Goal: Task Accomplishment & Management: Use online tool/utility

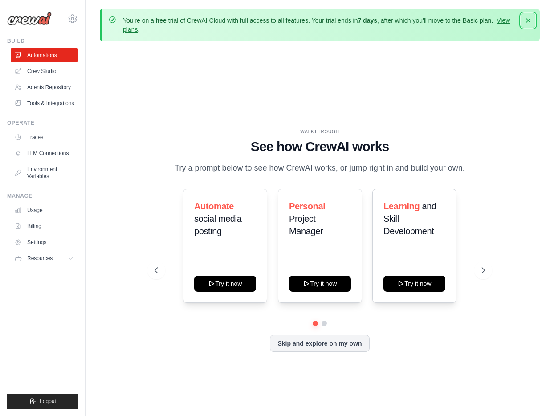
click at [531, 21] on icon "button" at bounding box center [528, 20] width 9 height 9
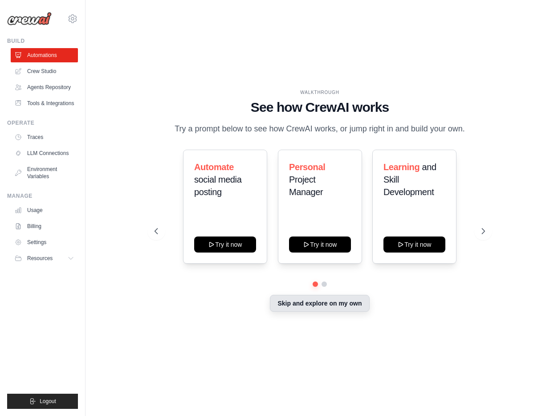
drag, startPoint x: 321, startPoint y: 304, endPoint x: 312, endPoint y: 306, distance: 9.0
click at [321, 304] on button "Skip and explore on my own" at bounding box center [319, 303] width 99 height 17
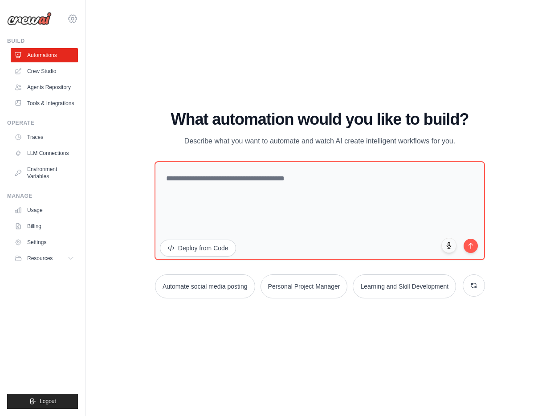
click at [72, 20] on icon at bounding box center [72, 18] width 3 height 3
click at [40, 58] on link "Automations" at bounding box center [45, 55] width 67 height 14
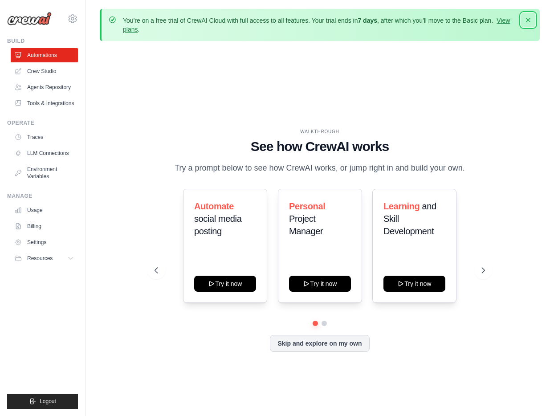
click at [530, 20] on icon "button" at bounding box center [528, 20] width 9 height 9
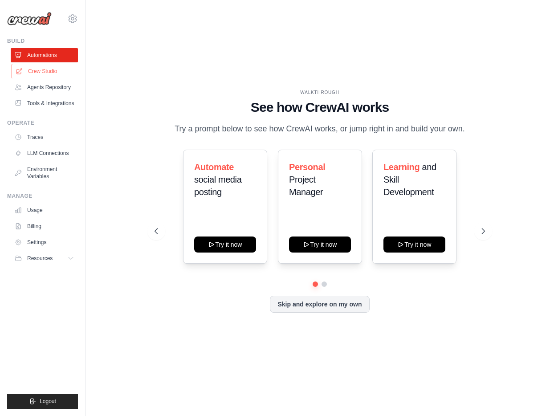
click at [50, 72] on link "Crew Studio" at bounding box center [45, 71] width 67 height 14
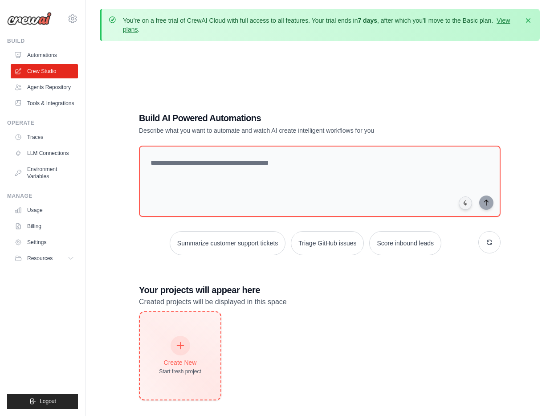
click at [180, 334] on div "Create New Start fresh project" at bounding box center [180, 355] width 81 height 87
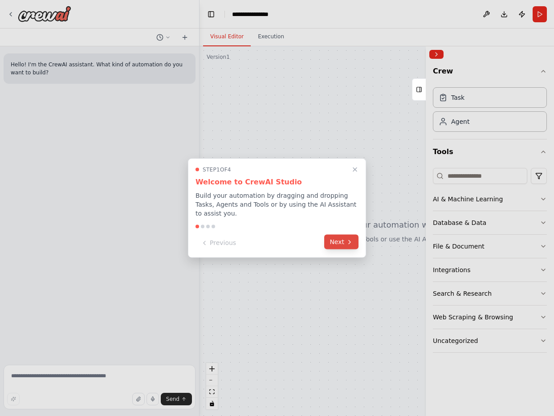
click at [339, 246] on button "Next" at bounding box center [341, 242] width 34 height 15
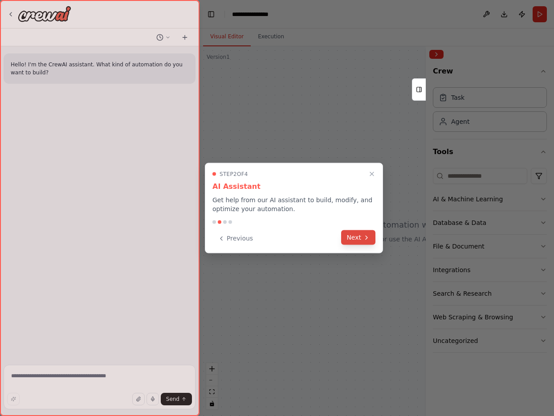
click at [354, 241] on button "Next" at bounding box center [358, 237] width 34 height 15
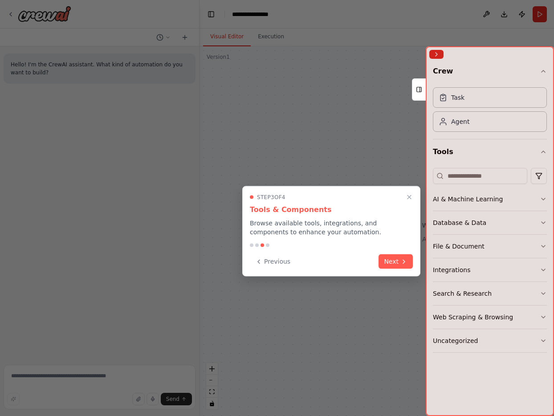
click at [398, 262] on button "Next" at bounding box center [396, 261] width 34 height 15
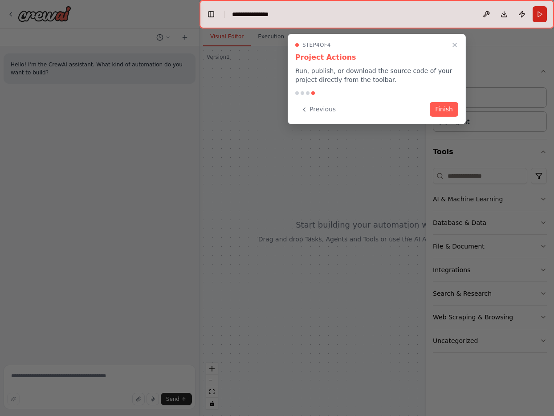
click at [450, 109] on button "Finish" at bounding box center [444, 109] width 29 height 15
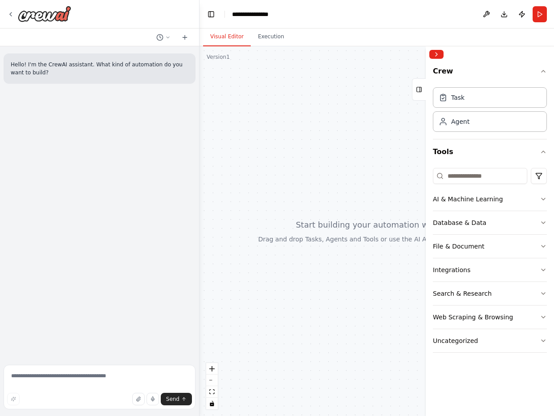
click at [7, 16] on div at bounding box center [99, 14] width 199 height 29
click at [10, 15] on icon at bounding box center [11, 14] width 2 height 4
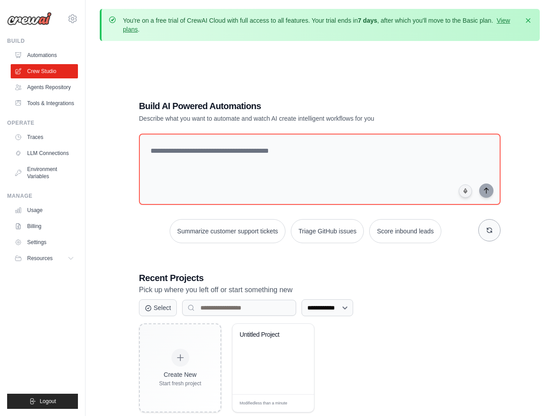
scroll to position [1, 0]
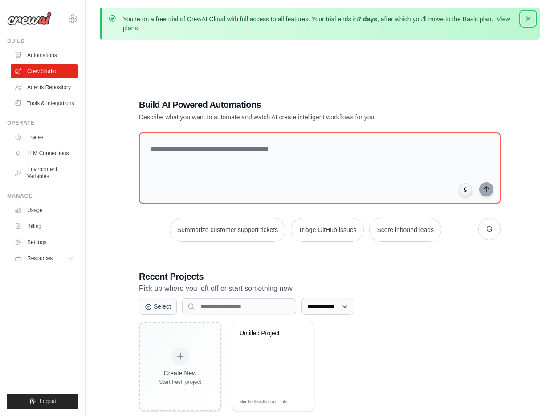
click at [531, 20] on icon "button" at bounding box center [528, 18] width 9 height 9
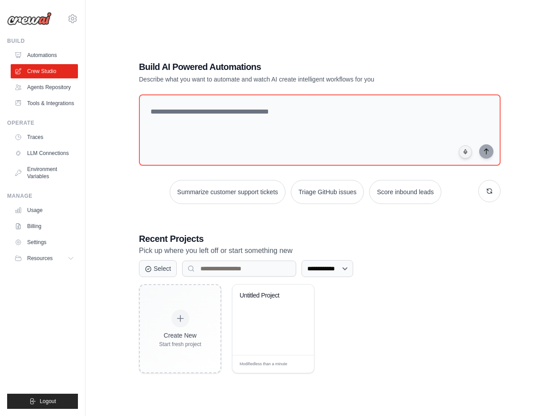
click at [40, 20] on img at bounding box center [29, 18] width 45 height 13
click at [33, 18] on img at bounding box center [29, 18] width 45 height 13
click at [33, 54] on link "Automations" at bounding box center [45, 55] width 67 height 14
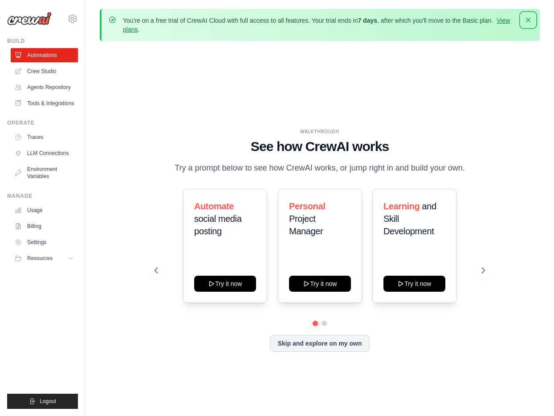
click at [531, 20] on icon "button" at bounding box center [528, 20] width 9 height 9
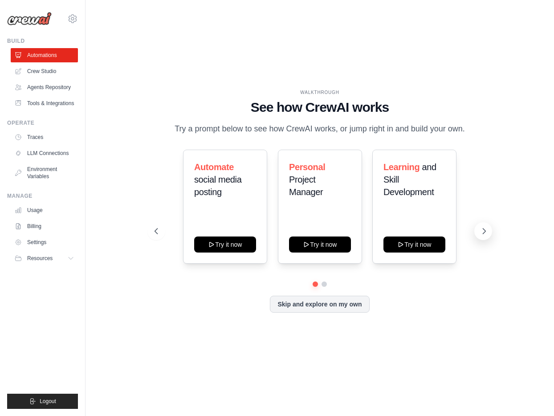
click at [488, 229] on icon at bounding box center [484, 231] width 9 height 9
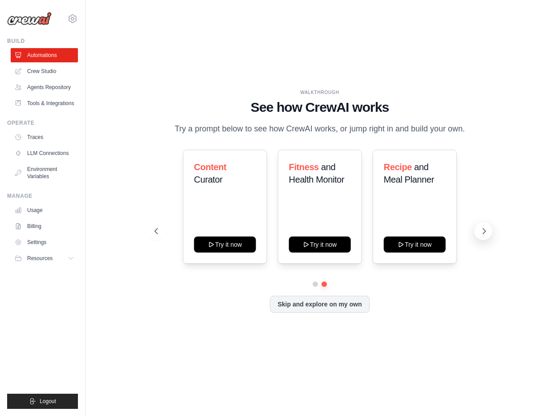
click at [487, 232] on icon at bounding box center [484, 231] width 9 height 9
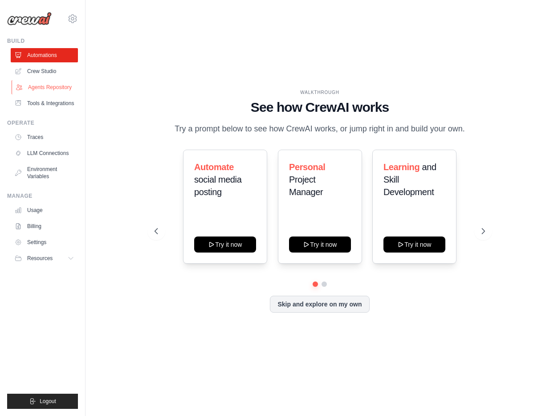
click at [38, 88] on link "Agents Repository" at bounding box center [45, 87] width 67 height 14
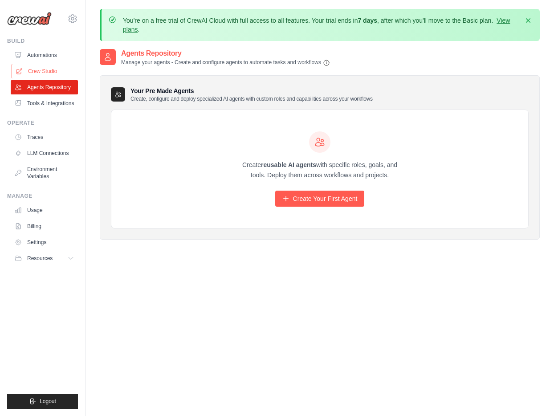
click at [51, 72] on link "Crew Studio" at bounding box center [45, 71] width 67 height 14
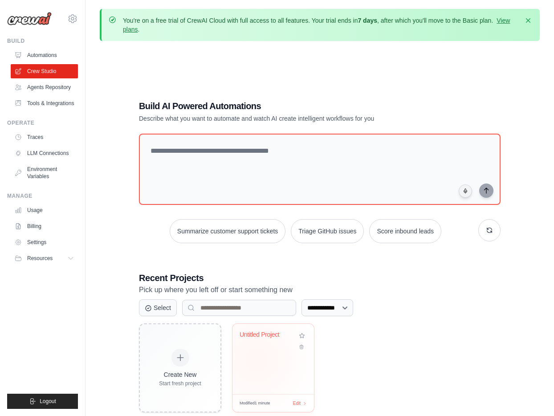
click at [256, 360] on div "Untitled Project" at bounding box center [274, 359] width 82 height 70
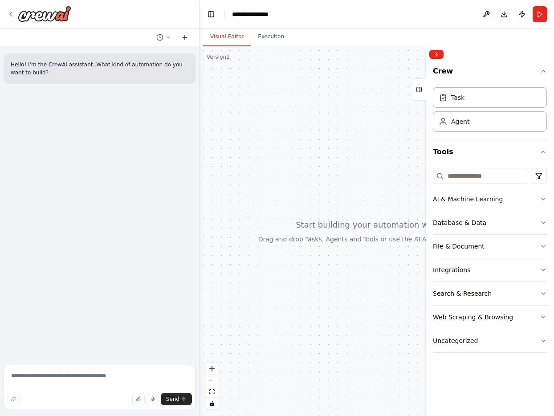
click at [184, 37] on icon at bounding box center [185, 37] width 4 height 0
click at [186, 37] on icon at bounding box center [185, 37] width 4 height 0
click at [508, 100] on div "Task" at bounding box center [490, 97] width 114 height 20
click at [495, 125] on div "Agent" at bounding box center [490, 121] width 114 height 20
click at [544, 75] on button "Crew" at bounding box center [490, 72] width 114 height 21
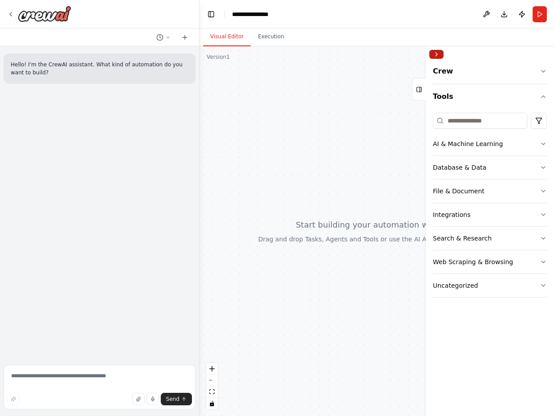
click at [435, 56] on button "Collapse right sidebar" at bounding box center [437, 54] width 14 height 9
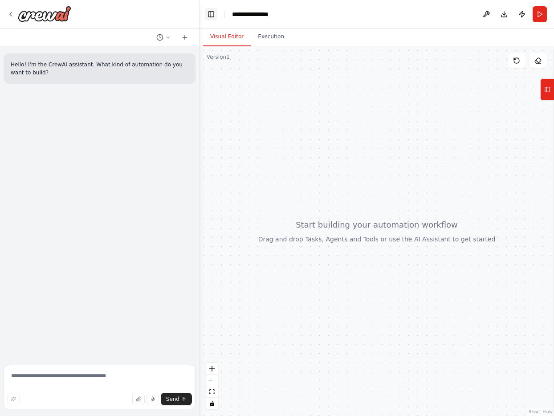
click at [212, 14] on button "Toggle Left Sidebar" at bounding box center [211, 14] width 12 height 12
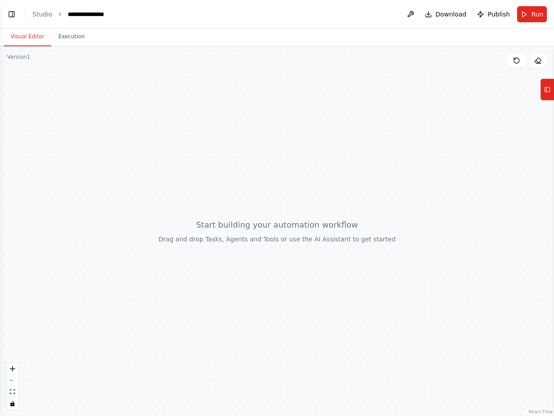
click at [15, 13] on button "Toggle Left Sidebar" at bounding box center [11, 14] width 12 height 12
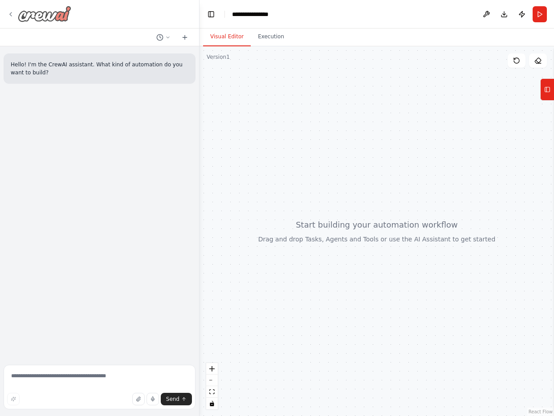
click at [13, 15] on icon at bounding box center [10, 14] width 7 height 7
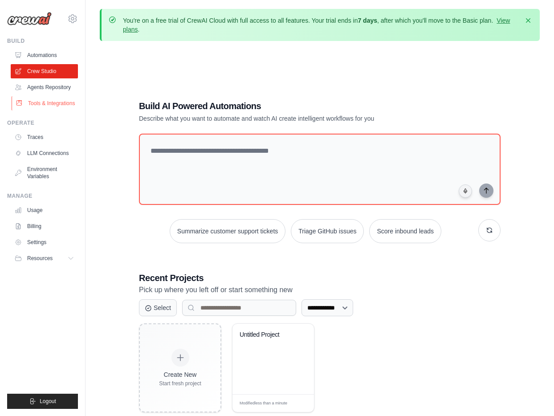
click at [39, 102] on link "Tools & Integrations" at bounding box center [45, 103] width 67 height 14
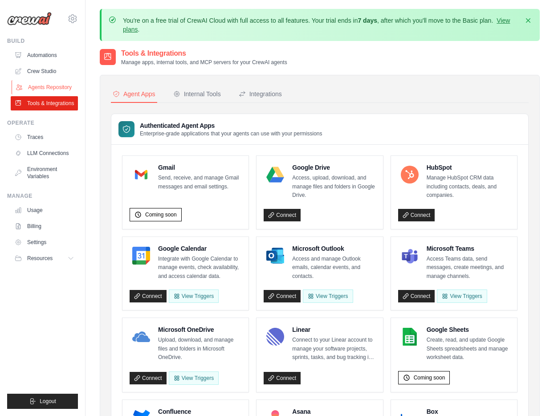
click at [41, 87] on link "Agents Repository" at bounding box center [45, 87] width 67 height 14
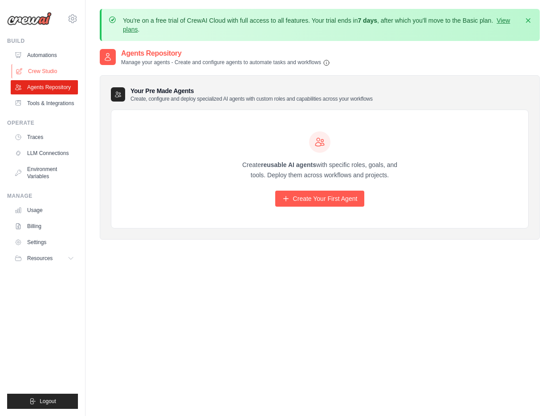
click at [41, 72] on link "Crew Studio" at bounding box center [45, 71] width 67 height 14
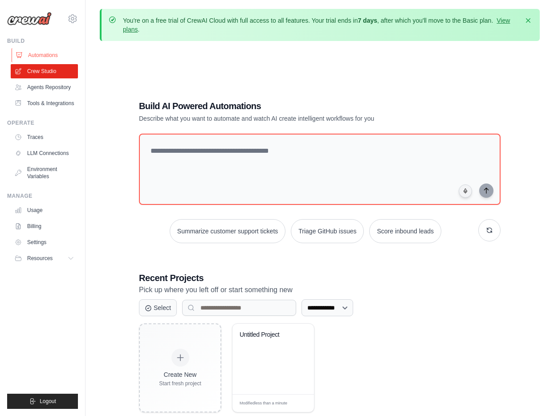
click at [41, 56] on link "Automations" at bounding box center [45, 55] width 67 height 14
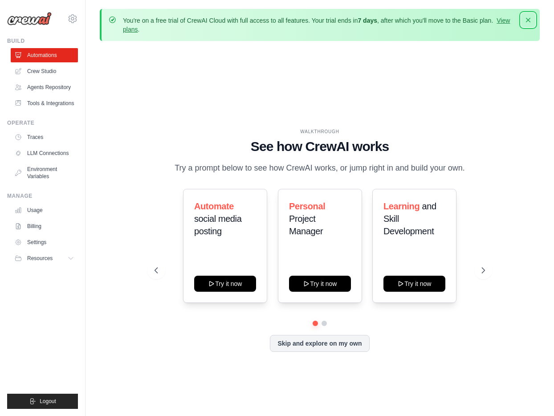
click at [529, 21] on icon "button" at bounding box center [528, 20] width 4 height 4
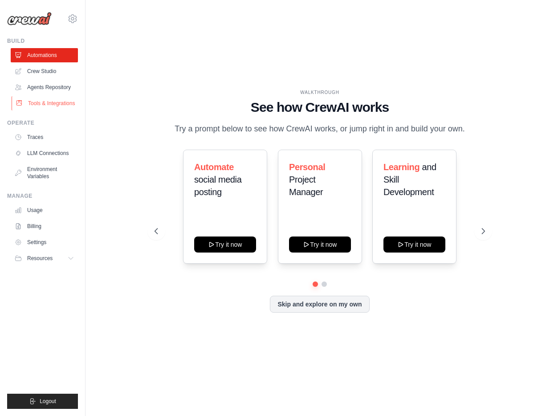
click at [51, 108] on link "Tools & Integrations" at bounding box center [45, 103] width 67 height 14
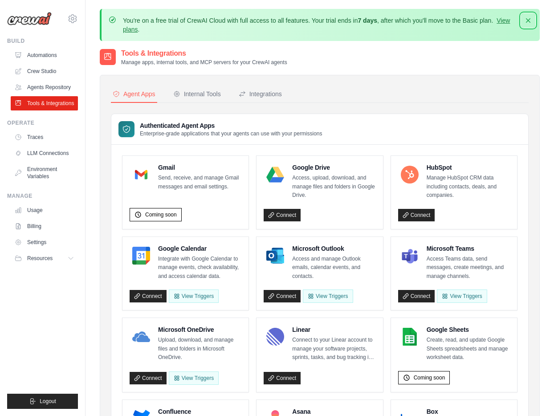
click at [529, 21] on icon "button" at bounding box center [528, 20] width 9 height 9
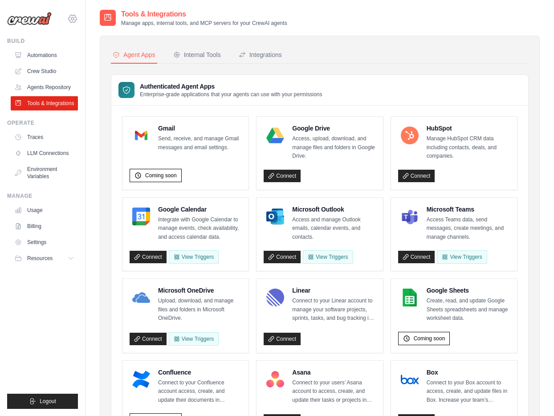
click at [69, 19] on icon at bounding box center [73, 19] width 8 height 8
click at [89, 57] on span "Settings" at bounding box center [110, 55] width 70 height 9
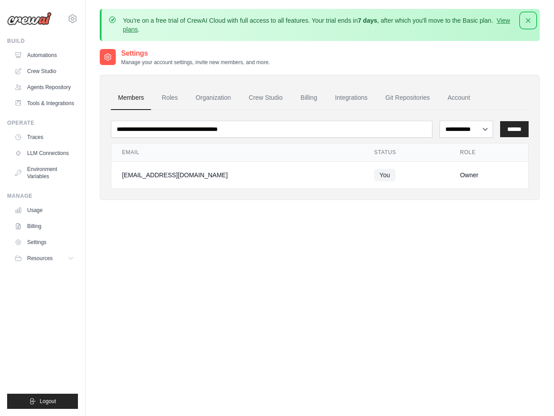
click at [528, 21] on icon "button" at bounding box center [528, 20] width 9 height 9
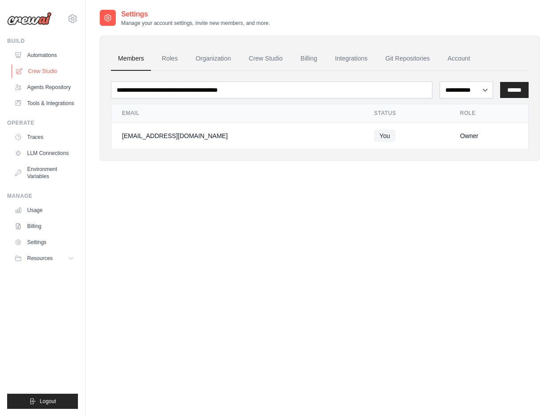
click at [49, 69] on link "Crew Studio" at bounding box center [45, 71] width 67 height 14
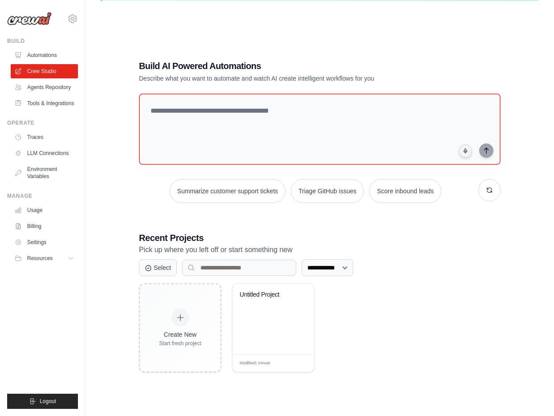
scroll to position [33, 0]
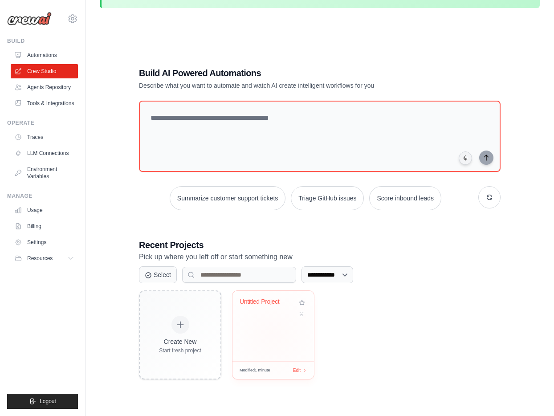
click at [266, 317] on div "Untitled Project" at bounding box center [274, 326] width 82 height 70
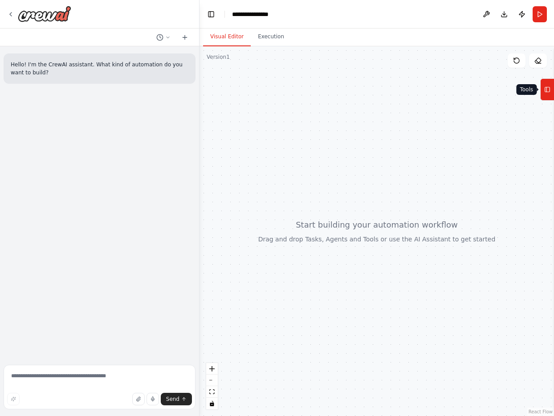
click at [551, 90] on button "Tools" at bounding box center [547, 89] width 14 height 22
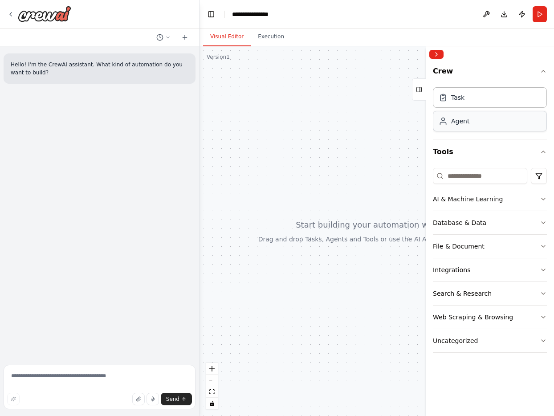
click at [472, 124] on div "Agent" at bounding box center [490, 121] width 114 height 20
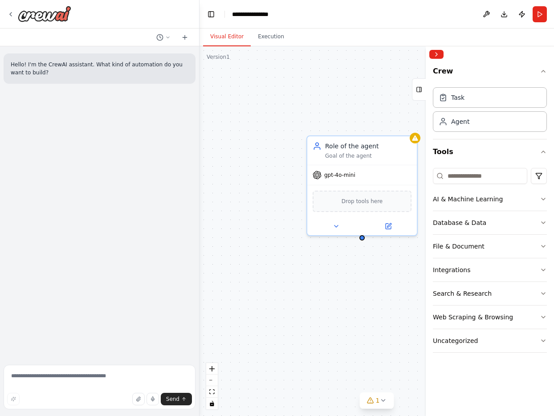
drag, startPoint x: 472, startPoint y: 124, endPoint x: 438, endPoint y: 1, distance: 127.8
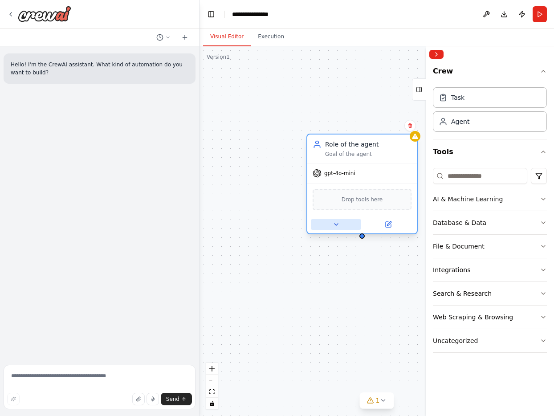
click at [336, 226] on icon at bounding box center [336, 224] width 7 height 7
click at [409, 127] on icon at bounding box center [411, 125] width 4 height 5
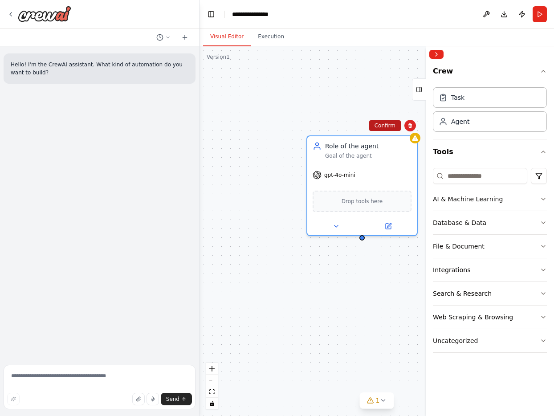
click at [388, 126] on button "Confirm" at bounding box center [385, 125] width 32 height 11
click at [387, 127] on button "Confirm" at bounding box center [386, 125] width 32 height 11
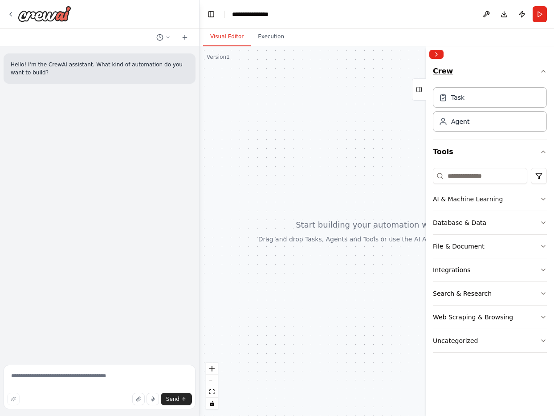
click at [540, 70] on icon "button" at bounding box center [543, 71] width 7 height 7
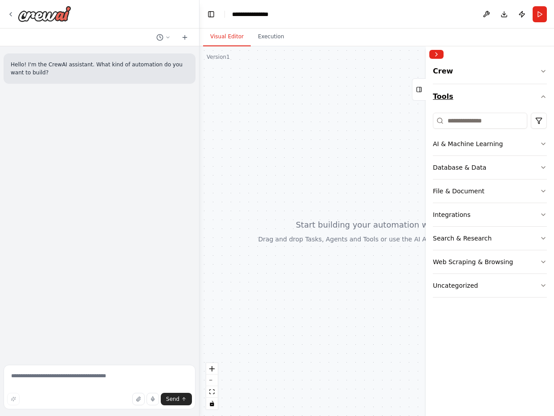
click at [544, 98] on icon "button" at bounding box center [543, 96] width 7 height 7
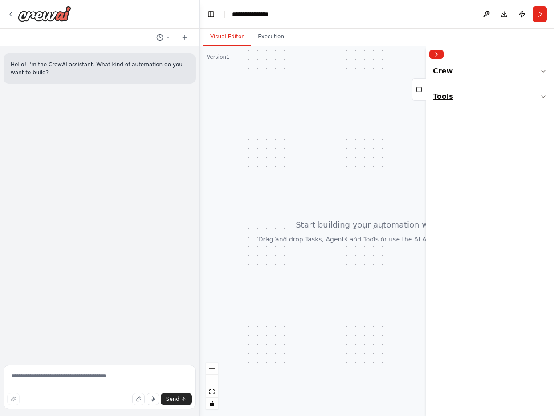
click at [544, 98] on icon "button" at bounding box center [543, 96] width 7 height 7
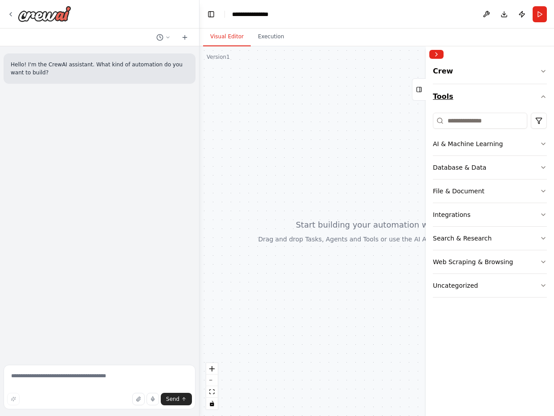
click at [544, 98] on icon "button" at bounding box center [543, 96] width 7 height 7
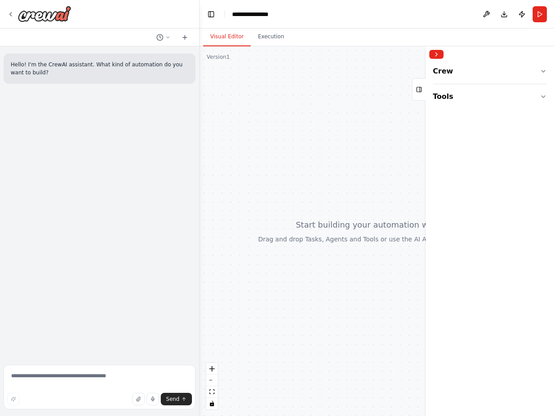
click at [547, 72] on div "Crew Tools" at bounding box center [490, 239] width 128 height 354
click at [542, 73] on icon "button" at bounding box center [543, 71] width 7 height 7
click at [421, 95] on icon at bounding box center [419, 89] width 6 height 14
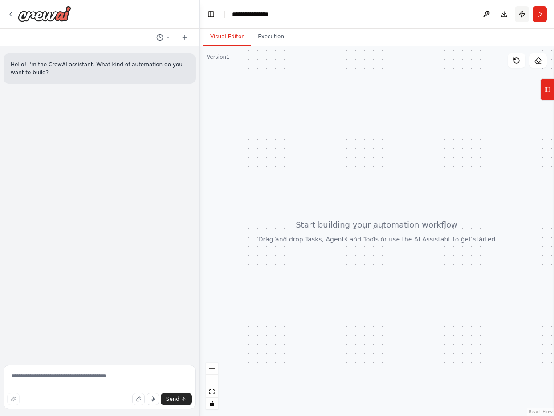
click at [523, 15] on button "Publish" at bounding box center [522, 14] width 14 height 16
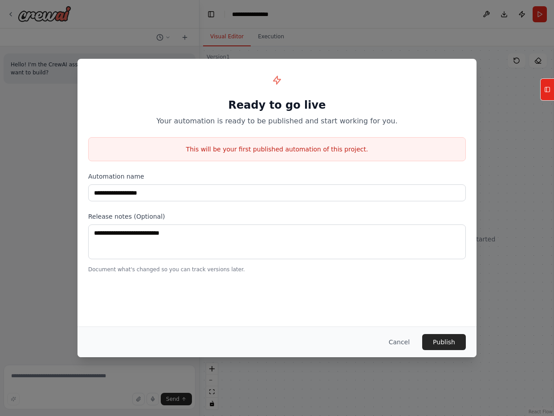
click at [467, 184] on div "**********" at bounding box center [277, 171] width 399 height 225
drag, startPoint x: 406, startPoint y: 341, endPoint x: 415, endPoint y: 314, distance: 28.6
click at [406, 340] on button "Cancel" at bounding box center [399, 342] width 35 height 16
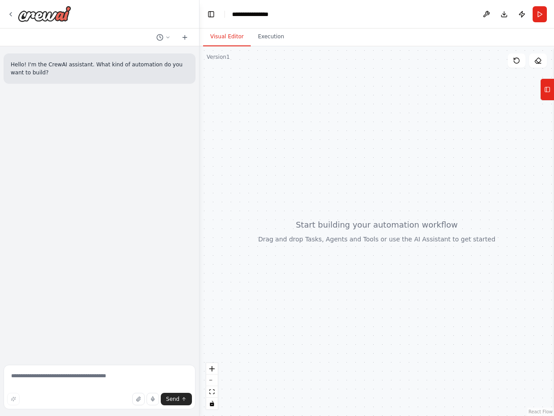
drag, startPoint x: 251, startPoint y: 7, endPoint x: 254, endPoint y: 13, distance: 7.4
click at [252, 8] on header "**********" at bounding box center [377, 14] width 355 height 29
click at [265, 40] on button "Execution" at bounding box center [271, 37] width 41 height 19
click at [235, 37] on button "Visual Editor" at bounding box center [227, 37] width 48 height 19
drag, startPoint x: 545, startPoint y: 96, endPoint x: 537, endPoint y: 106, distance: 13.0
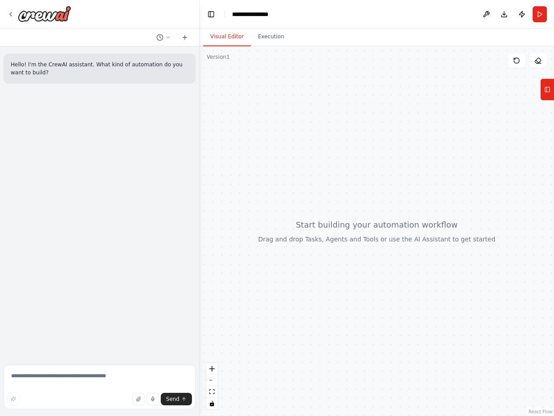
click at [544, 96] on icon at bounding box center [547, 89] width 6 height 14
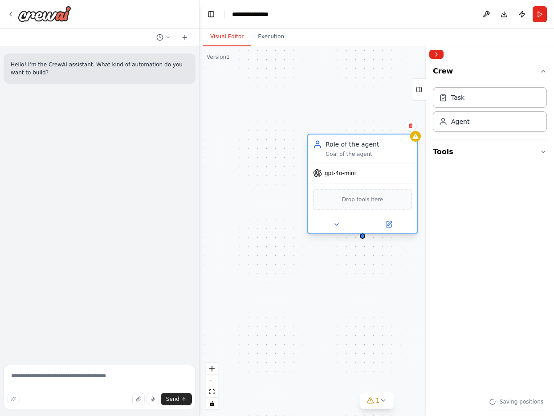
click at [352, 203] on span "Drop tools here" at bounding box center [362, 199] width 41 height 9
click at [357, 199] on span "Drop tools here" at bounding box center [362, 199] width 41 height 9
click at [391, 221] on icon at bounding box center [390, 223] width 4 height 4
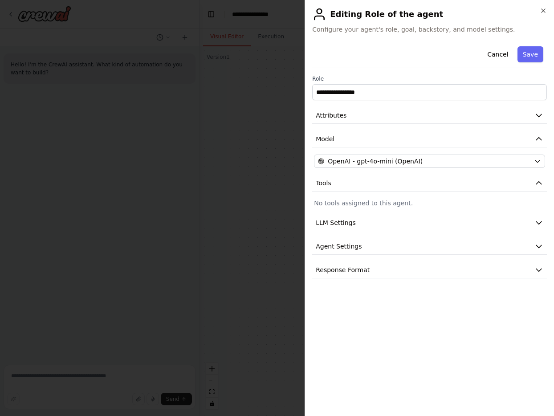
click at [528, 53] on button "Save" at bounding box center [531, 54] width 26 height 16
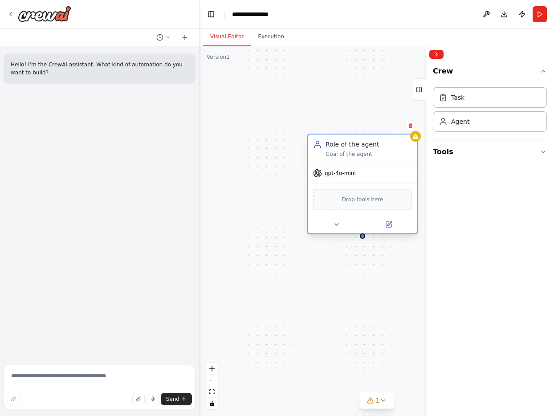
click at [369, 170] on div "gpt-4o-mini" at bounding box center [363, 174] width 110 height 20
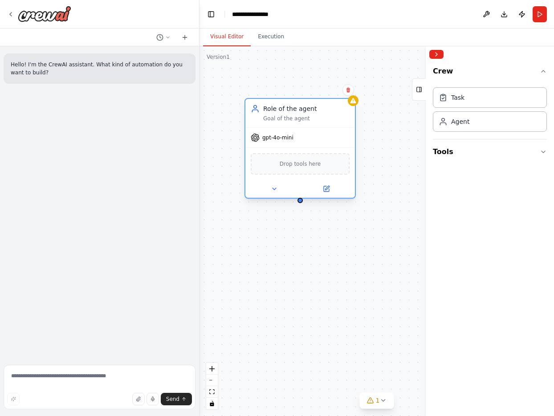
drag, startPoint x: 349, startPoint y: 147, endPoint x: 313, endPoint y: 130, distance: 39.7
click at [313, 130] on div "gpt-4o-mini" at bounding box center [300, 138] width 110 height 20
click at [322, 189] on button at bounding box center [326, 189] width 50 height 11
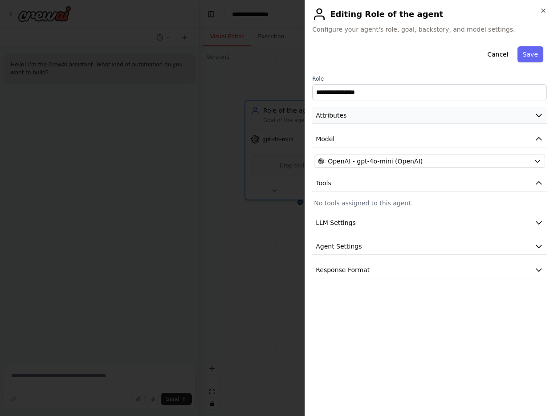
click at [420, 117] on button "Attributes" at bounding box center [429, 115] width 235 height 16
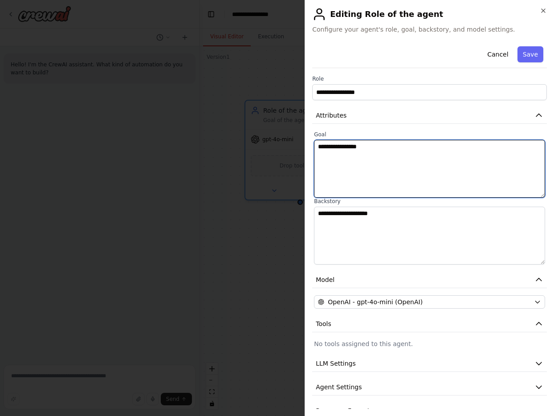
click at [394, 172] on textarea "**********" at bounding box center [429, 169] width 231 height 58
paste textarea "**********"
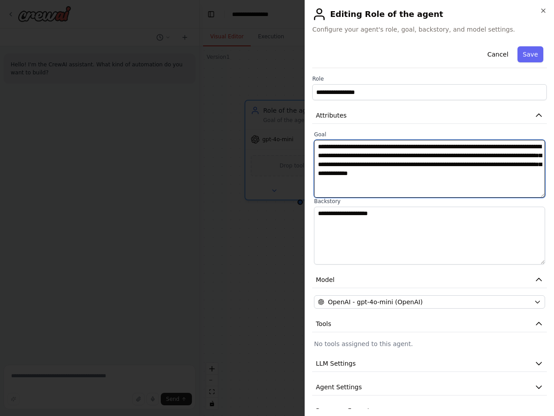
click at [352, 183] on textarea "**********" at bounding box center [429, 169] width 231 height 58
paste textarea "**********"
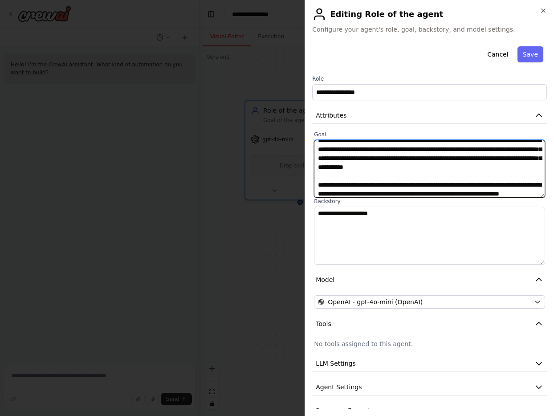
scroll to position [24, 0]
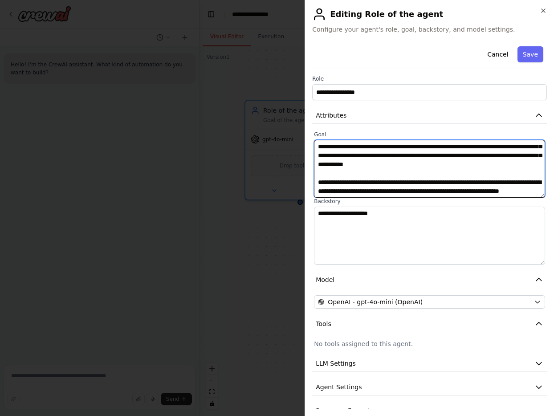
type textarea "**********"
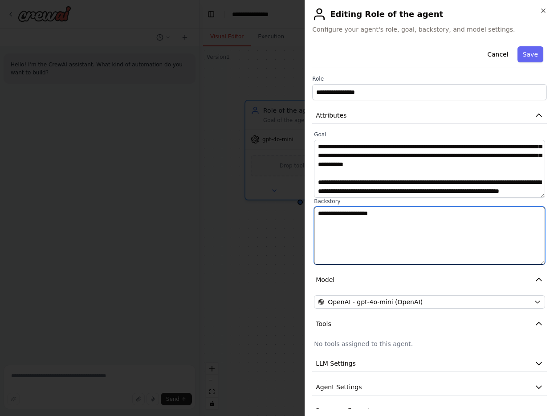
click at [356, 229] on textarea "**********" at bounding box center [429, 236] width 231 height 58
drag, startPoint x: 410, startPoint y: 230, endPoint x: 293, endPoint y: 213, distance: 118.8
click at [293, 214] on body "**********" at bounding box center [277, 208] width 554 height 416
paste textarea "**********"
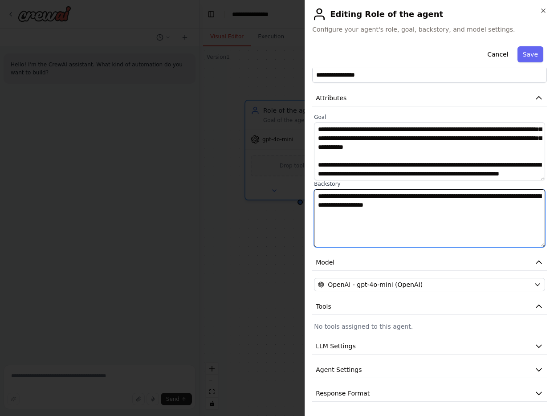
type textarea "**********"
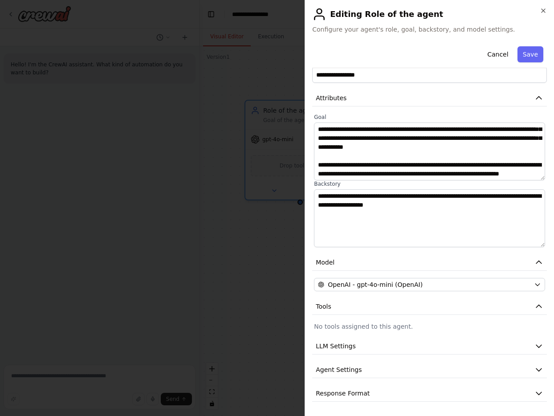
click at [356, 327] on p "No tools assigned to this agent." at bounding box center [429, 326] width 231 height 9
click at [541, 307] on icon "button" at bounding box center [538, 306] width 5 height 3
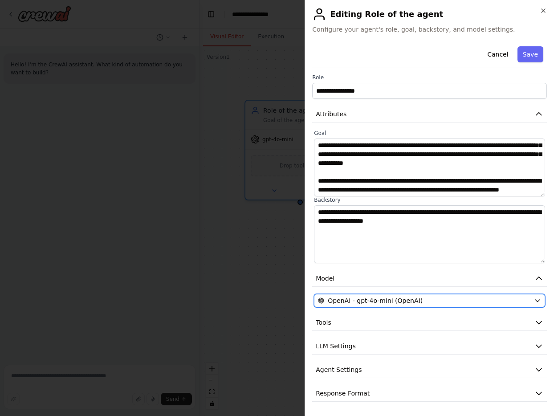
click at [538, 297] on icon "button" at bounding box center [537, 300] width 7 height 7
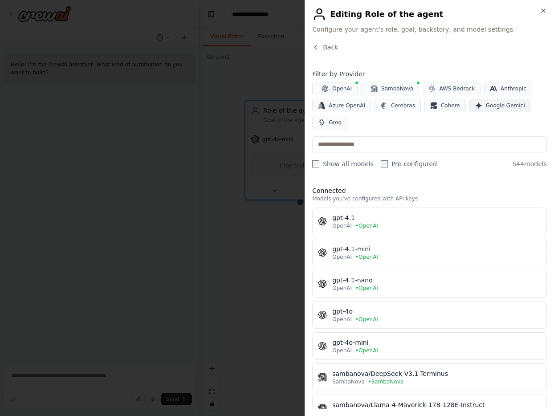
click at [494, 105] on span "Google Gemini" at bounding box center [506, 105] width 40 height 7
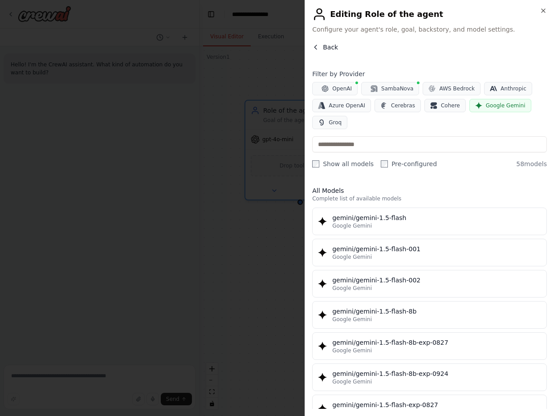
click at [317, 44] on icon "button" at bounding box center [315, 47] width 7 height 7
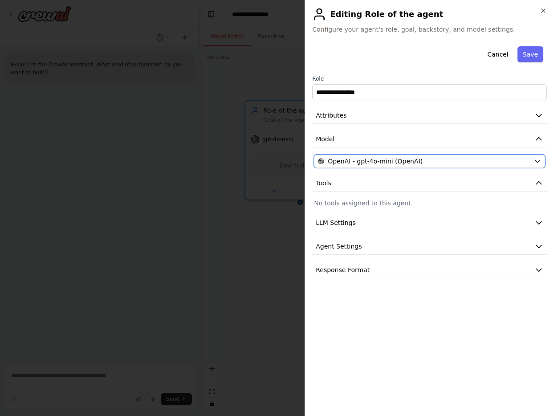
click at [407, 161] on span "OpenAI - gpt-4o-mini (OpenAI)" at bounding box center [375, 161] width 95 height 9
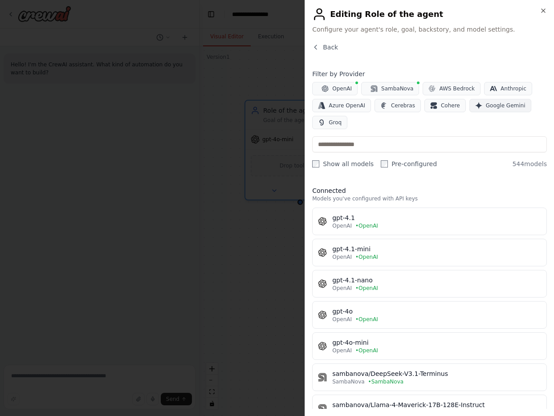
click at [497, 106] on span "Google Gemini" at bounding box center [506, 105] width 40 height 7
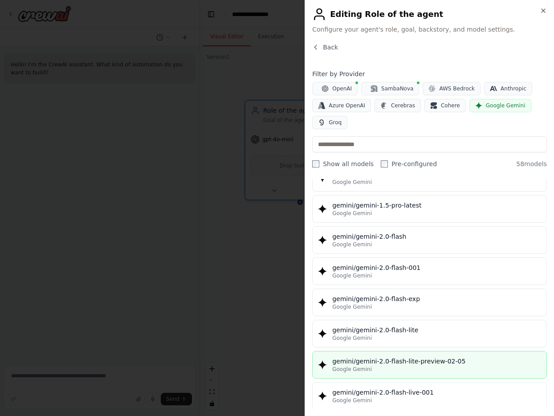
scroll to position [364, 0]
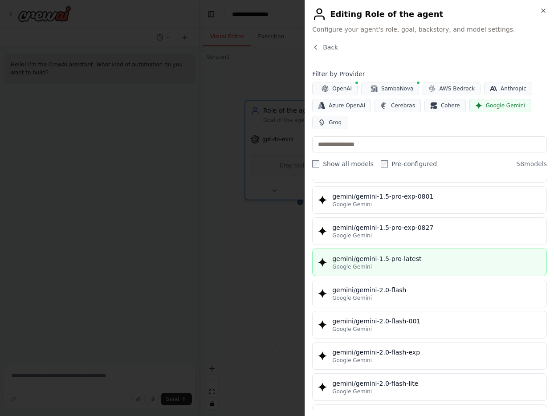
click at [413, 262] on div "gemini/gemini-1.5-pro-latest" at bounding box center [436, 258] width 209 height 9
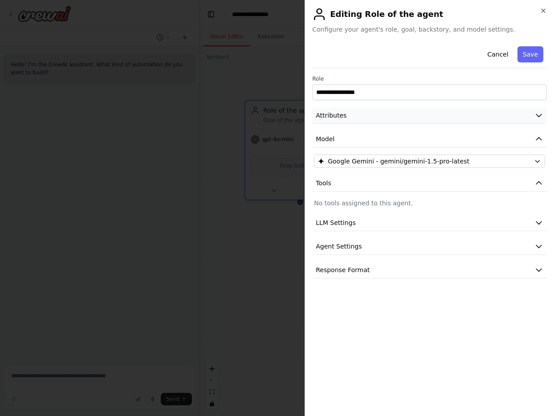
click at [371, 113] on button "Attributes" at bounding box center [429, 115] width 235 height 16
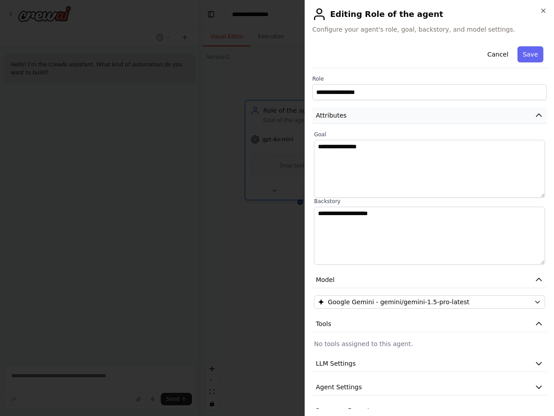
click at [370, 116] on button "Attributes" at bounding box center [429, 115] width 235 height 16
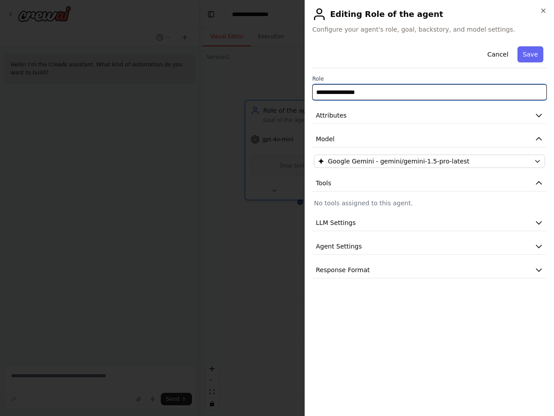
click at [372, 87] on input "**********" at bounding box center [429, 92] width 235 height 16
